Goal: Find specific page/section: Find specific page/section

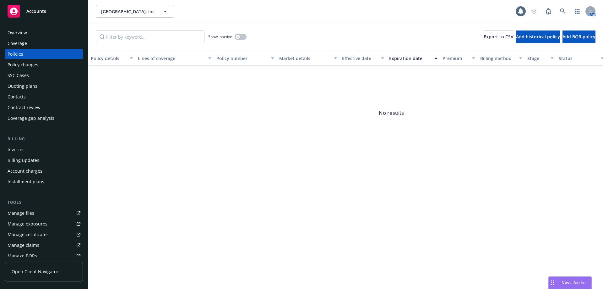
click at [30, 147] on div "Invoices" at bounding box center [44, 150] width 73 height 10
